Goal: Task Accomplishment & Management: Complete application form

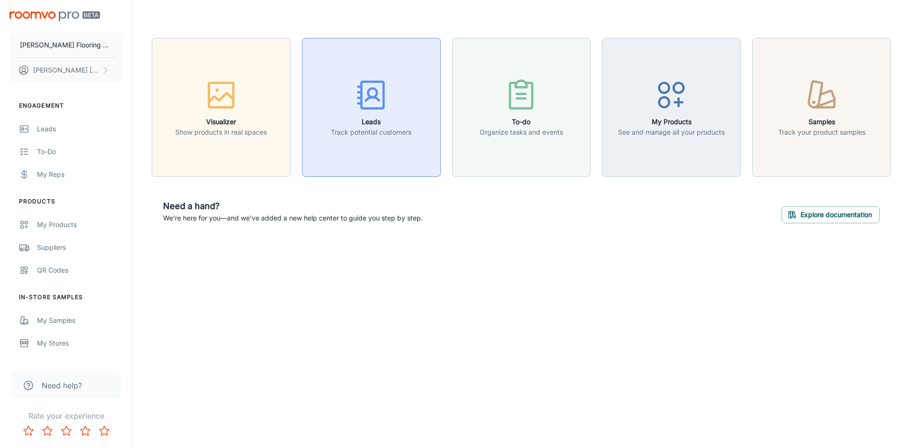
click at [380, 94] on icon "button" at bounding box center [372, 95] width 36 height 36
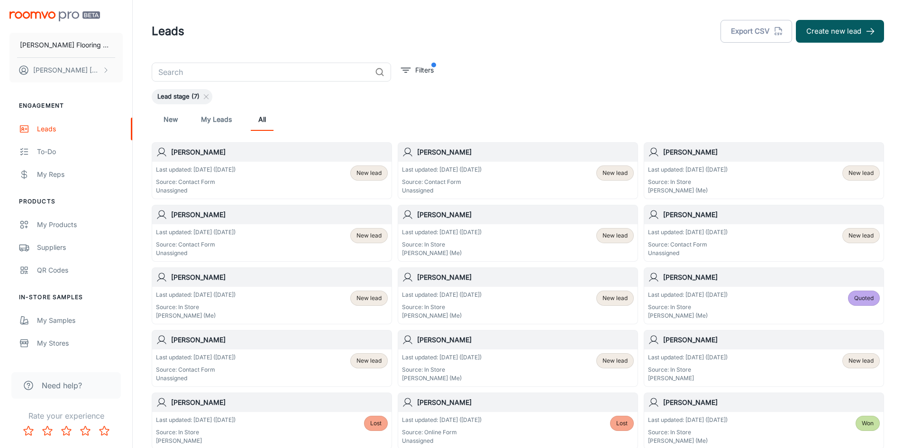
click at [169, 121] on link "New" at bounding box center [170, 119] width 23 height 23
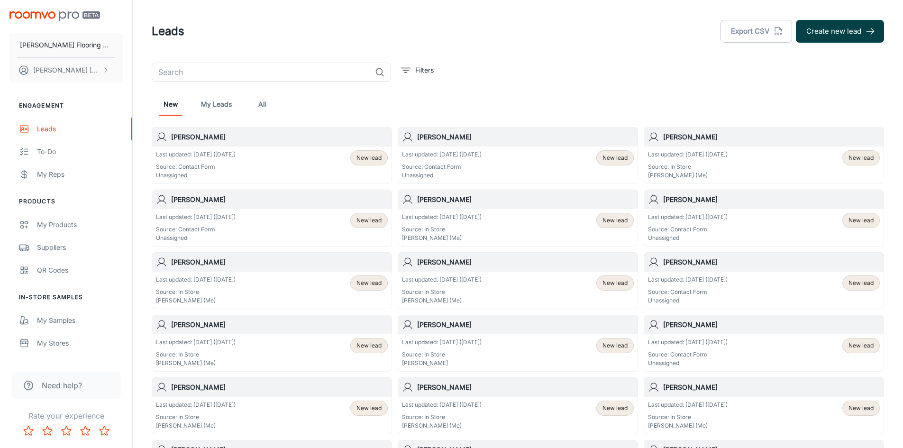
click at [832, 38] on button "Create new lead" at bounding box center [840, 31] width 88 height 23
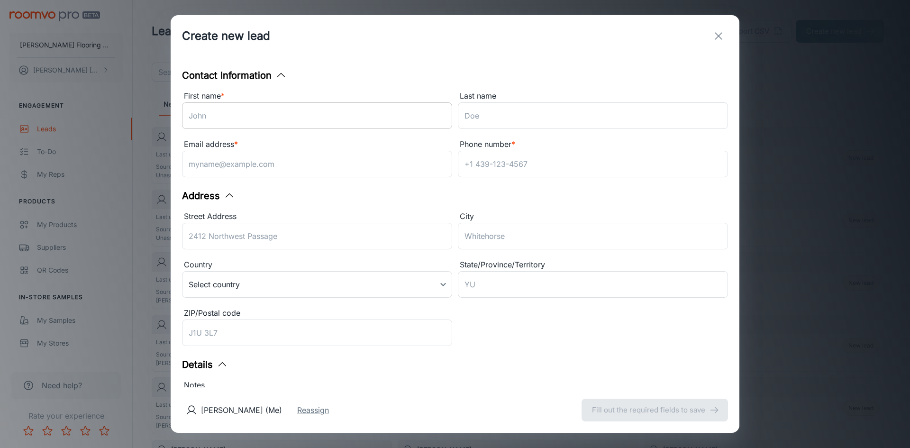
click at [211, 111] on input "First name *" at bounding box center [317, 115] width 270 height 27
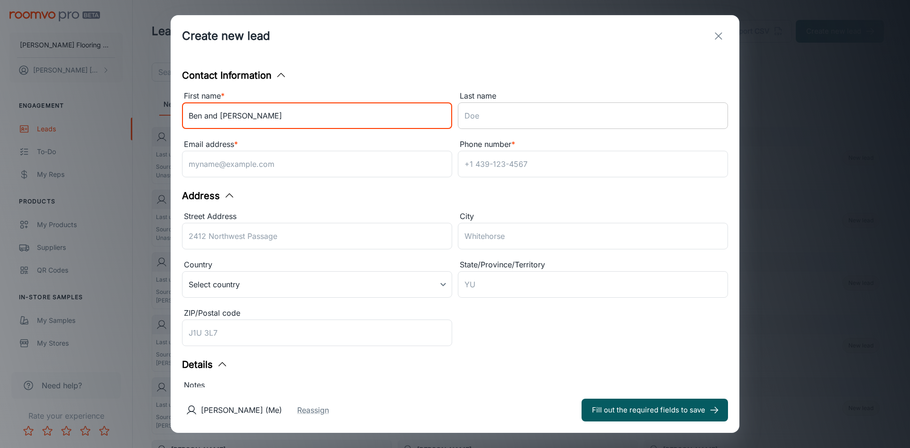
type input "Ben and [PERSON_NAME]"
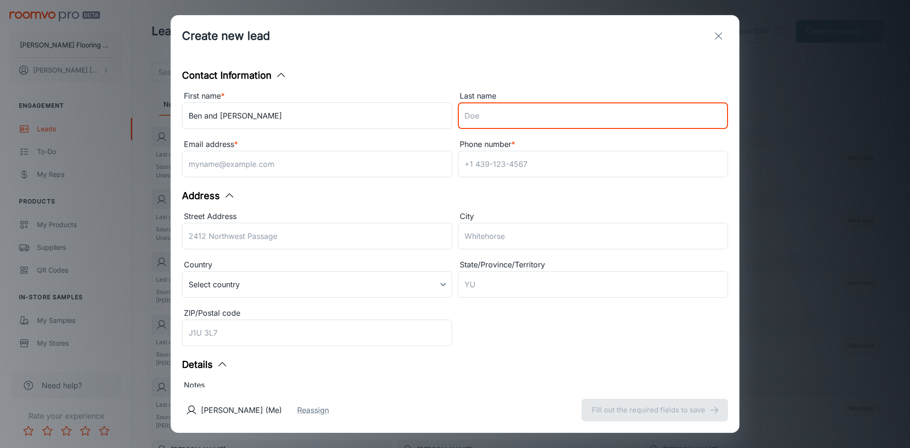
click at [467, 117] on input "Last name" at bounding box center [593, 115] width 270 height 27
type input "[PERSON_NAME]"
click at [295, 165] on input "Email address *" at bounding box center [317, 164] width 270 height 27
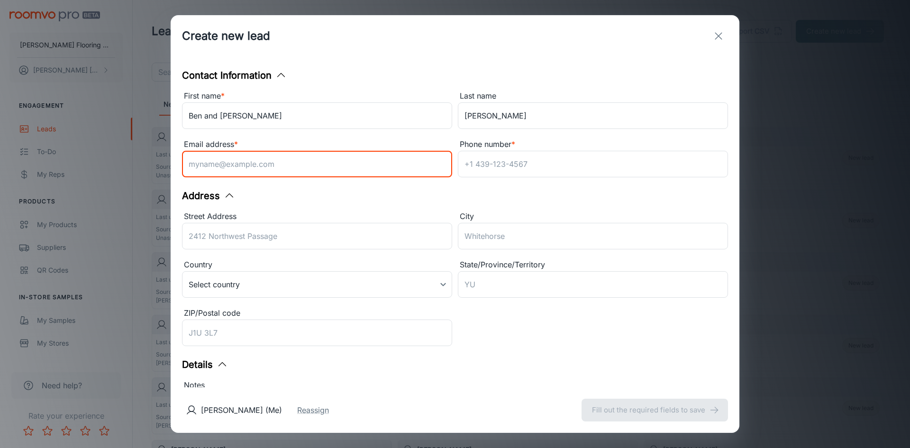
click at [302, 197] on div "Contact Information First name * [PERSON_NAME] and [PERSON_NAME] ​ Last name [P…" at bounding box center [455, 222] width 569 height 331
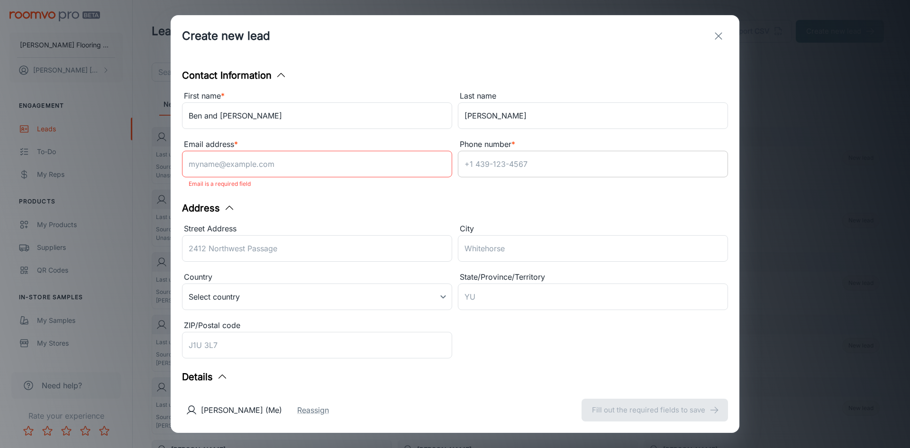
click at [491, 159] on input "Phone number *" at bounding box center [593, 164] width 270 height 27
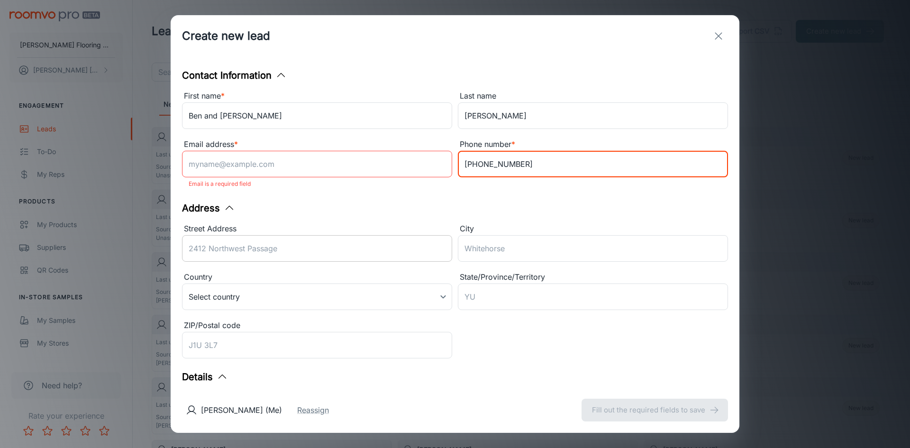
type input "[PHONE_NUMBER]"
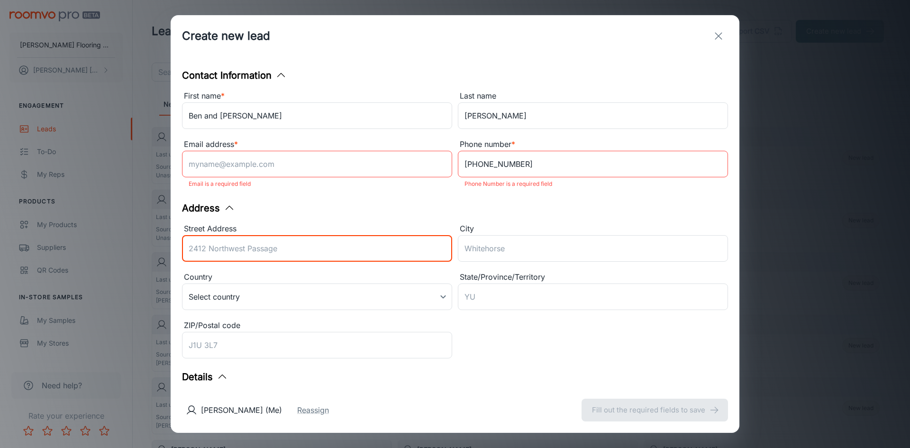
click at [307, 255] on input "Street Address" at bounding box center [317, 248] width 270 height 27
click at [347, 335] on input "ZIP/Postal code" at bounding box center [317, 345] width 270 height 27
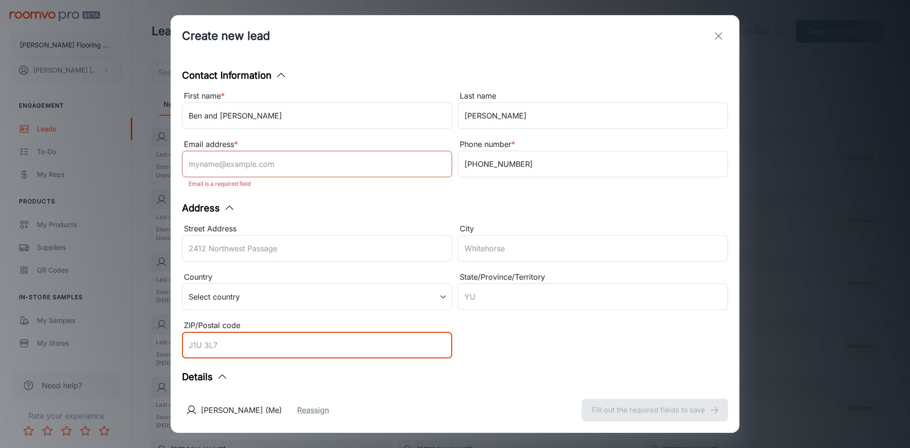
click at [720, 35] on line "exit" at bounding box center [719, 36] width 7 height 7
